Goal: Task Accomplishment & Management: Use online tool/utility

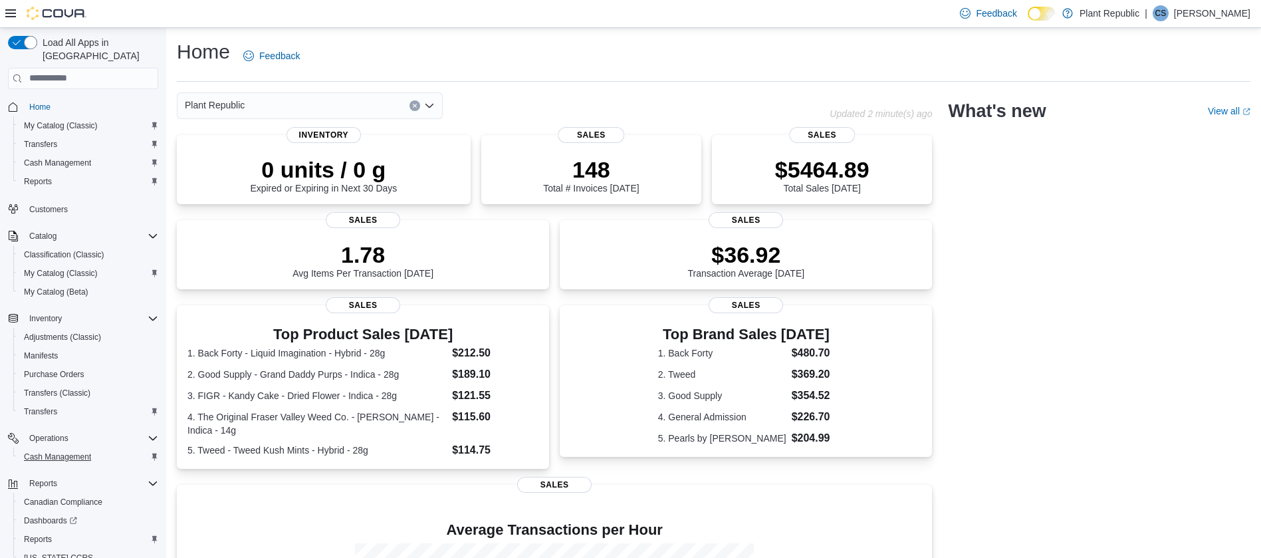
scroll to position [41, 0]
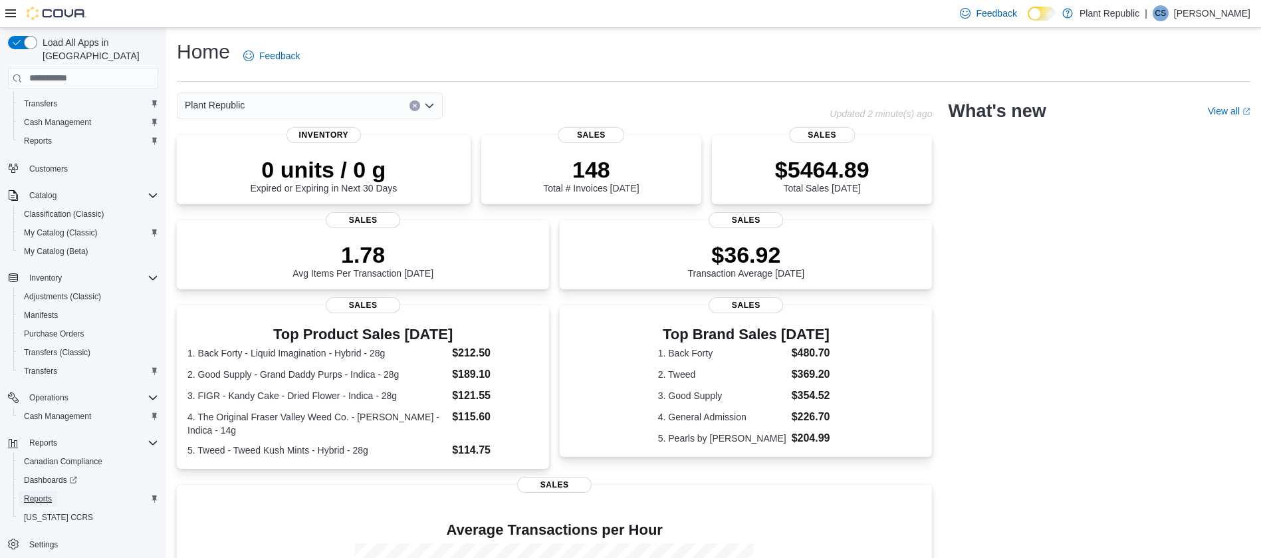
click at [41, 493] on span "Reports" at bounding box center [38, 498] width 28 height 11
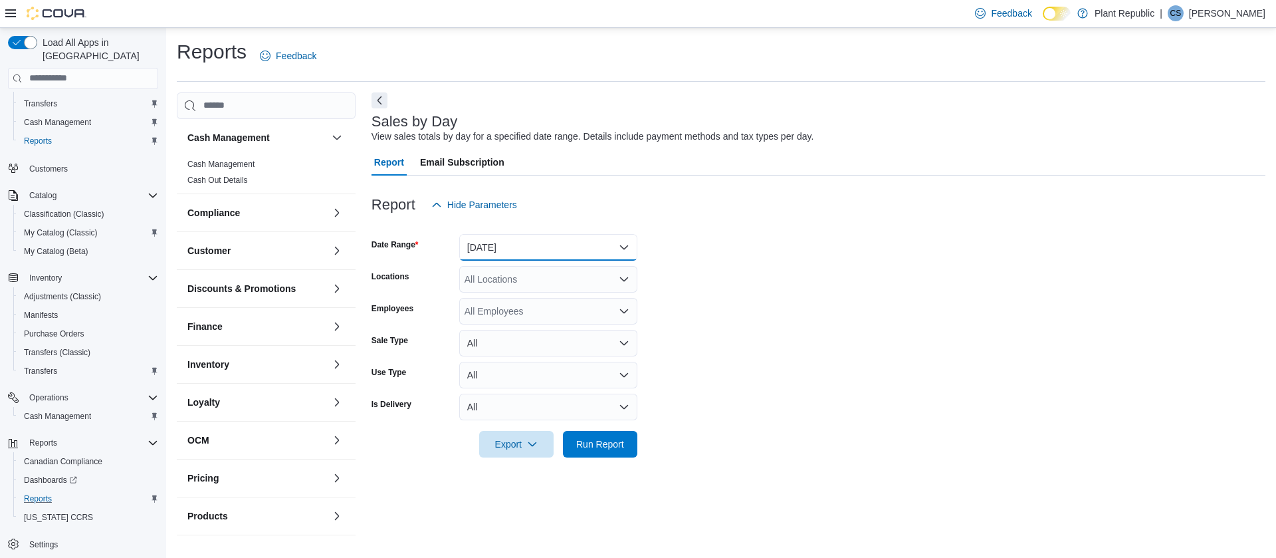
click at [510, 247] on button "[DATE]" at bounding box center [548, 247] width 178 height 27
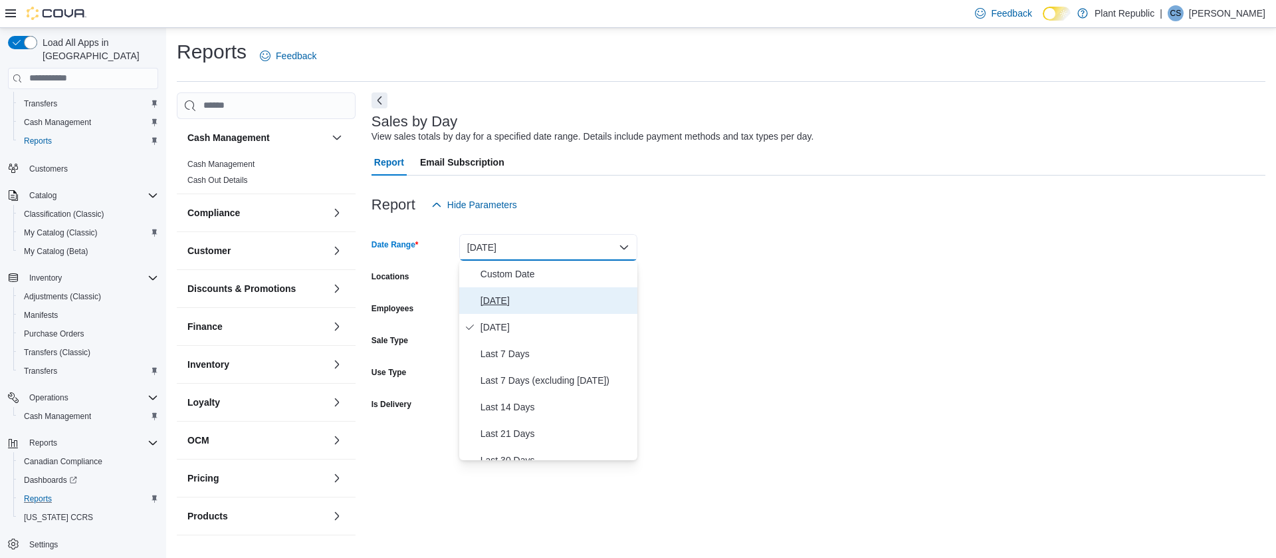
click at [483, 300] on span "[DATE]" at bounding box center [557, 300] width 152 height 16
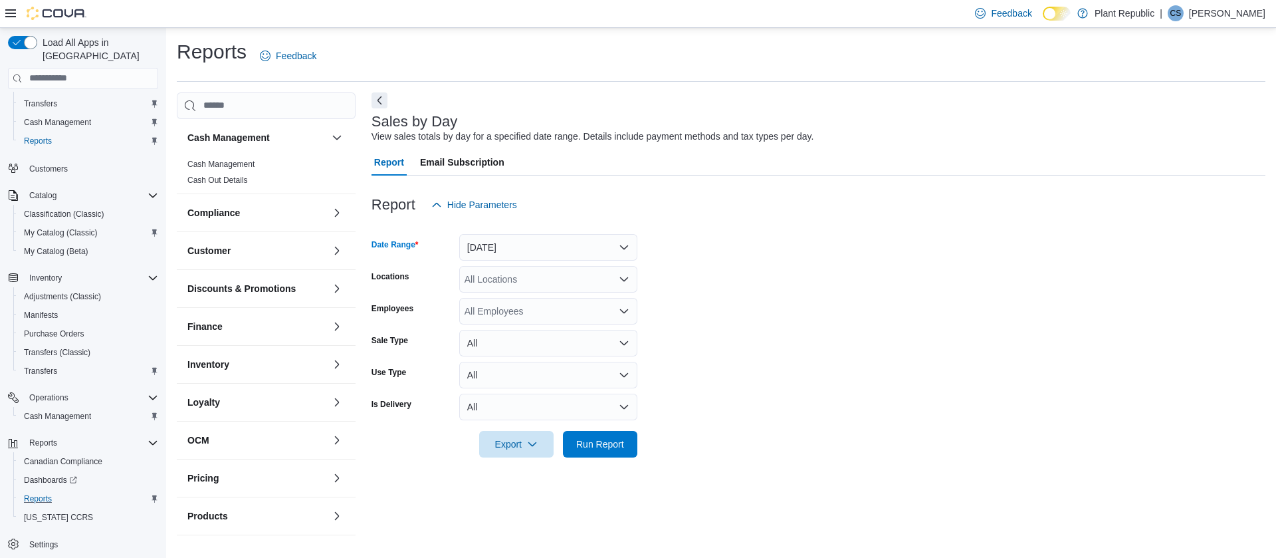
click at [484, 279] on div "All Locations" at bounding box center [548, 279] width 178 height 27
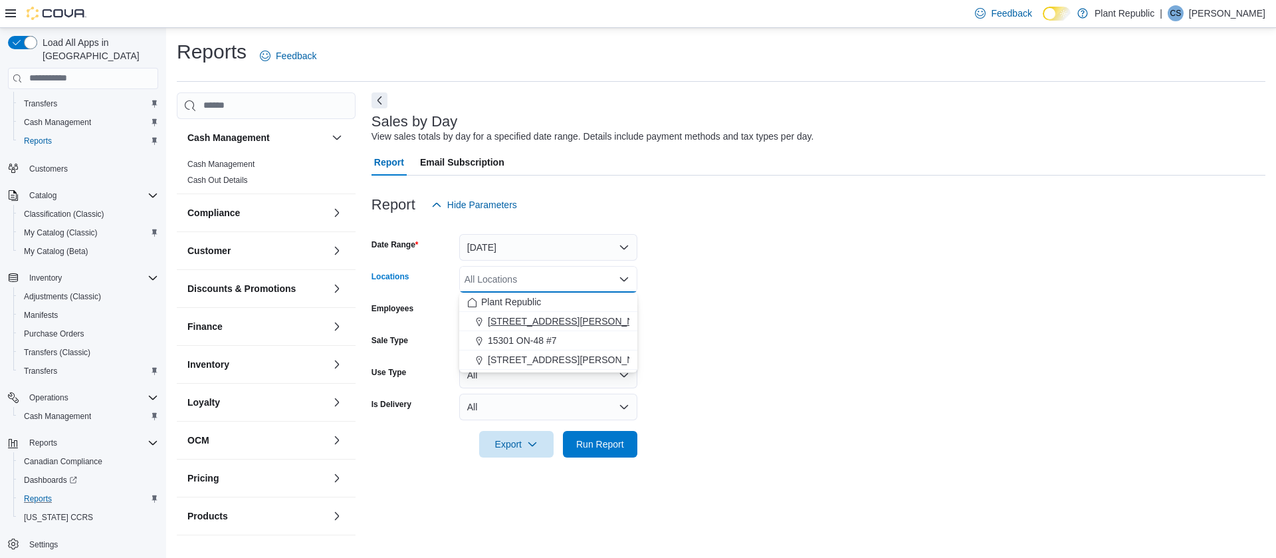
click at [509, 316] on span "[STREET_ADDRESS][PERSON_NAME]" at bounding box center [572, 320] width 169 height 13
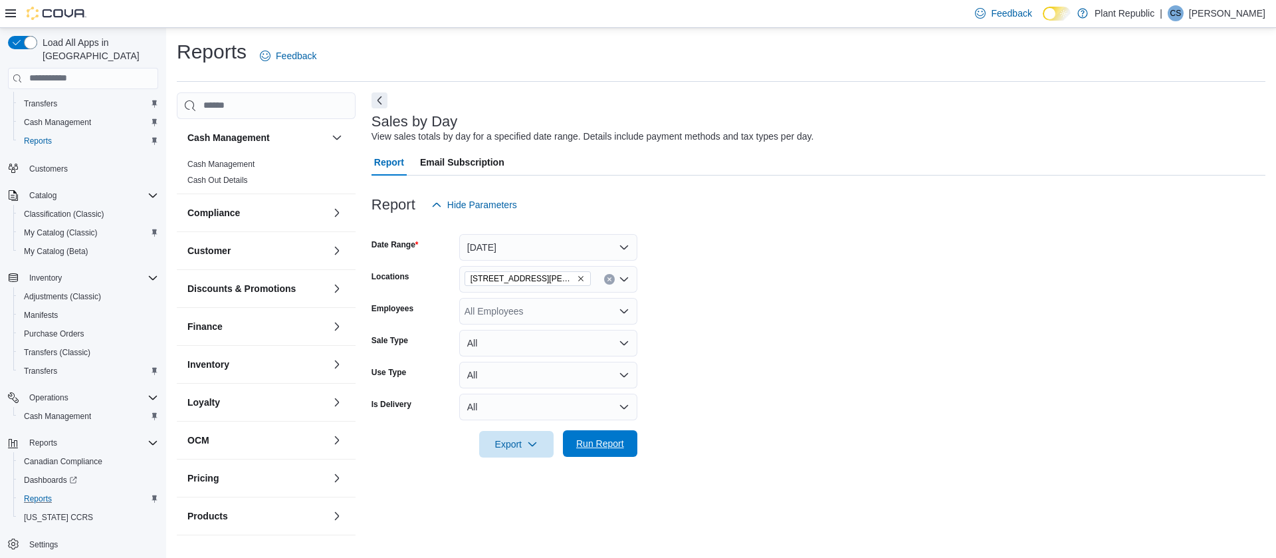
click at [600, 447] on span "Run Report" at bounding box center [600, 443] width 48 height 13
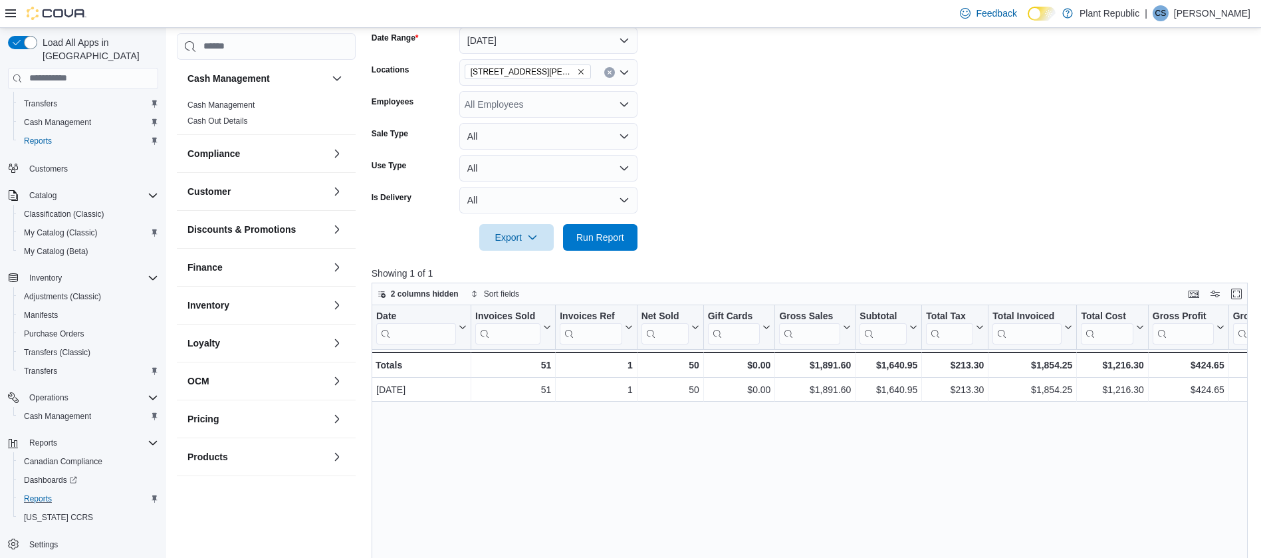
scroll to position [207, 0]
